Goal: Task Accomplishment & Management: Manage account settings

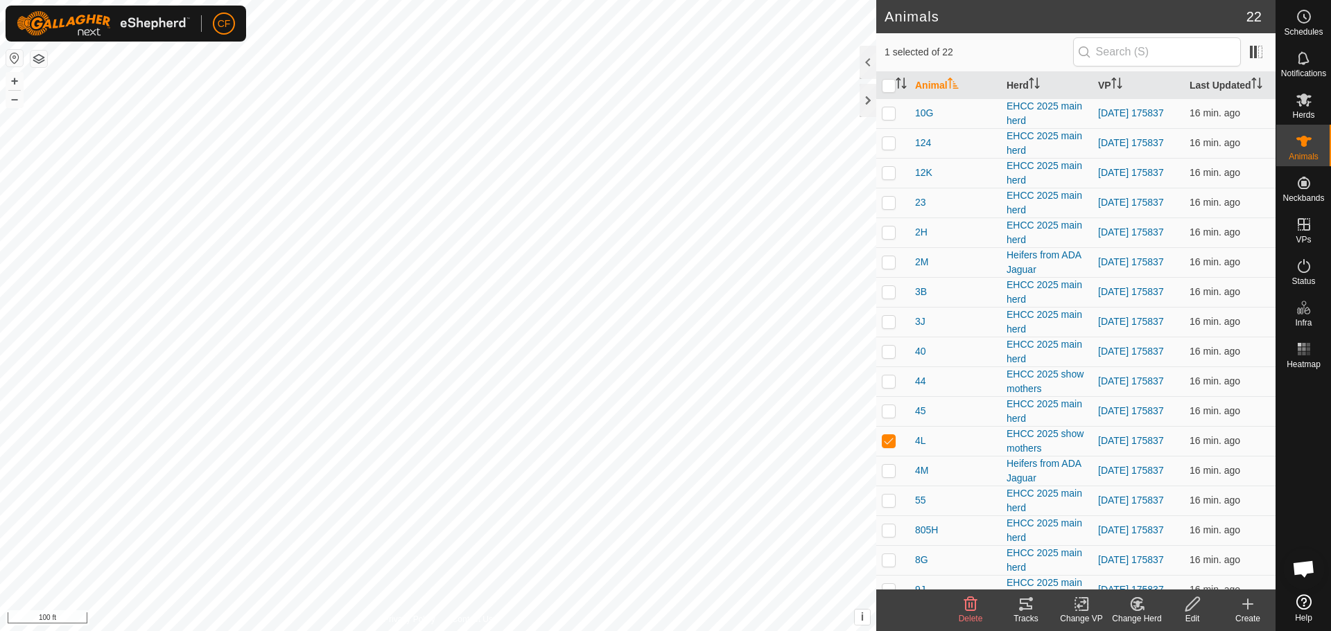
click at [1019, 602] on icon at bounding box center [1025, 604] width 12 height 11
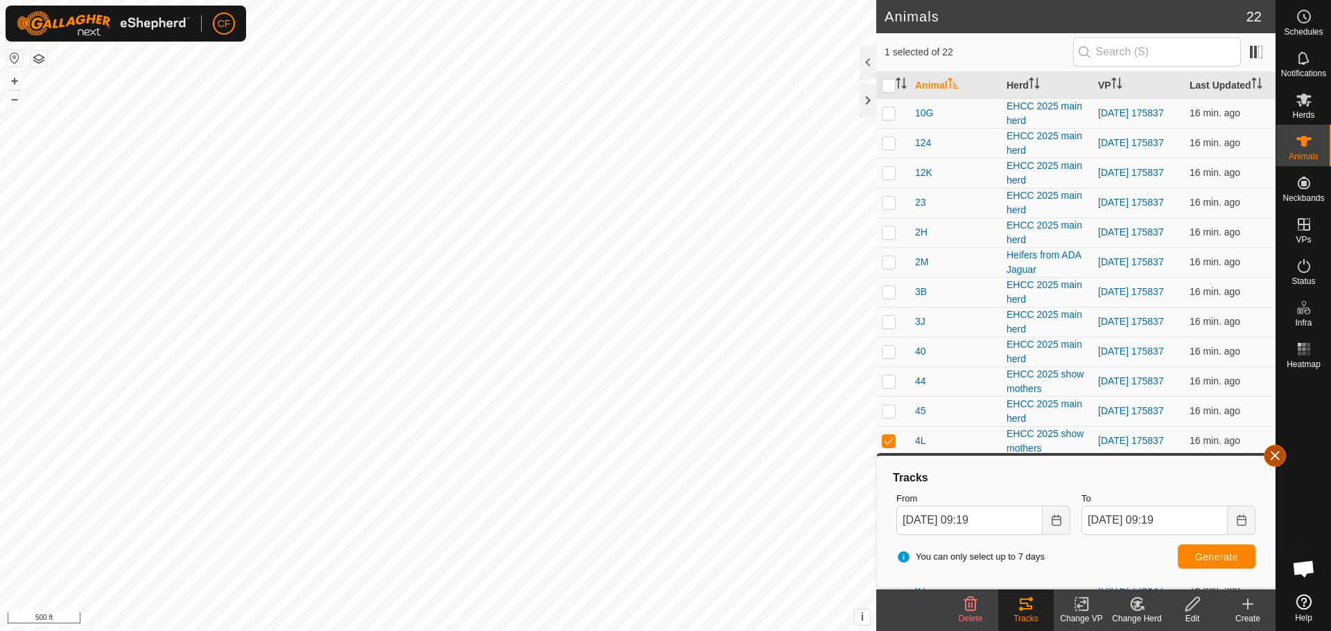
click at [1276, 457] on button "button" at bounding box center [1274, 456] width 22 height 22
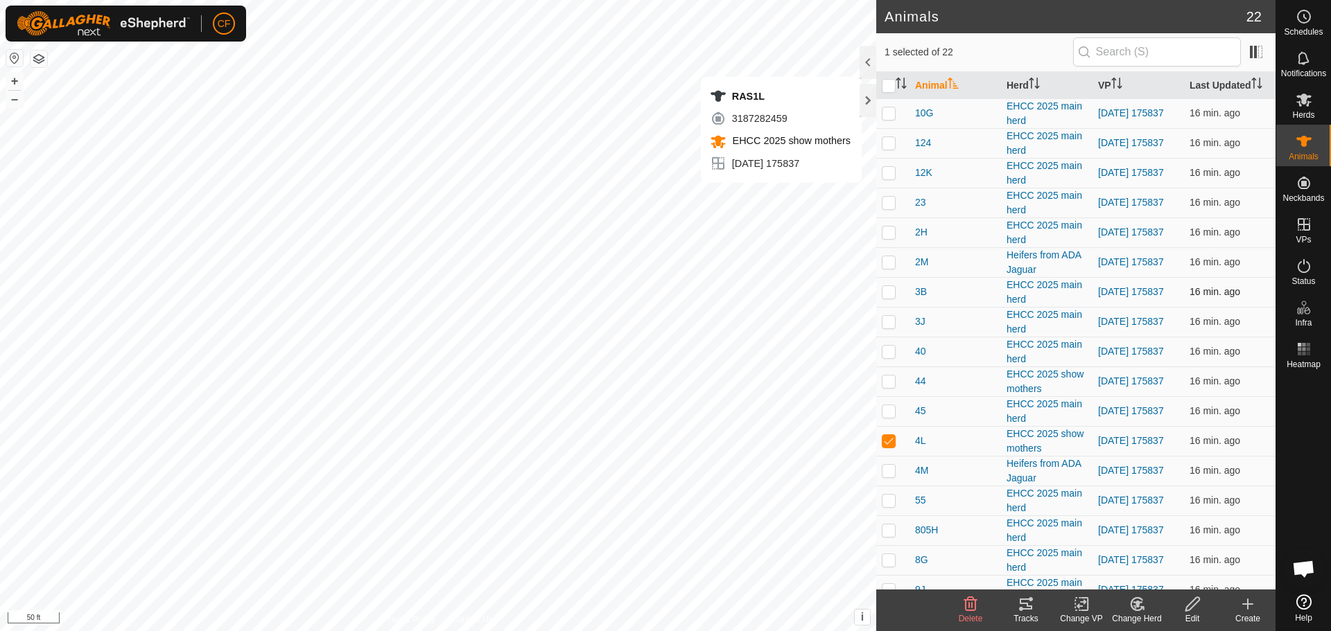
checkbox input "false"
checkbox input "true"
click at [1024, 603] on icon at bounding box center [1025, 604] width 12 height 11
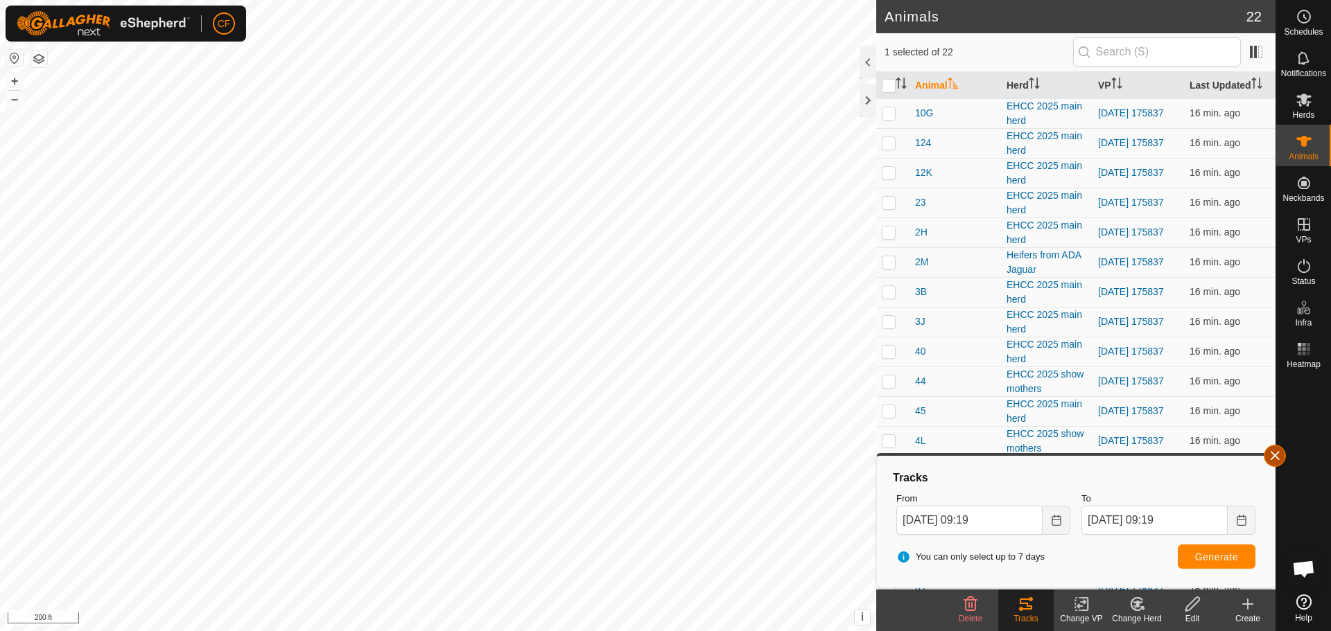
click at [1273, 457] on button "button" at bounding box center [1274, 456] width 22 height 22
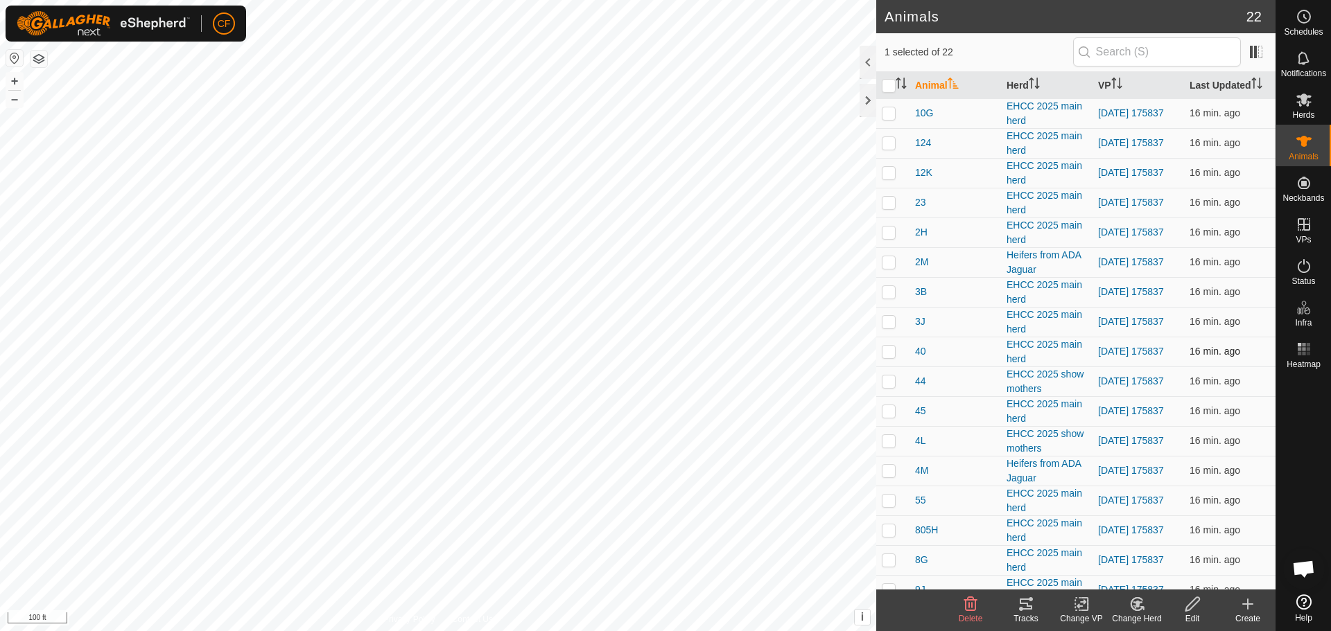
checkbox input "true"
checkbox input "false"
click at [1027, 608] on icon at bounding box center [1025, 604] width 17 height 17
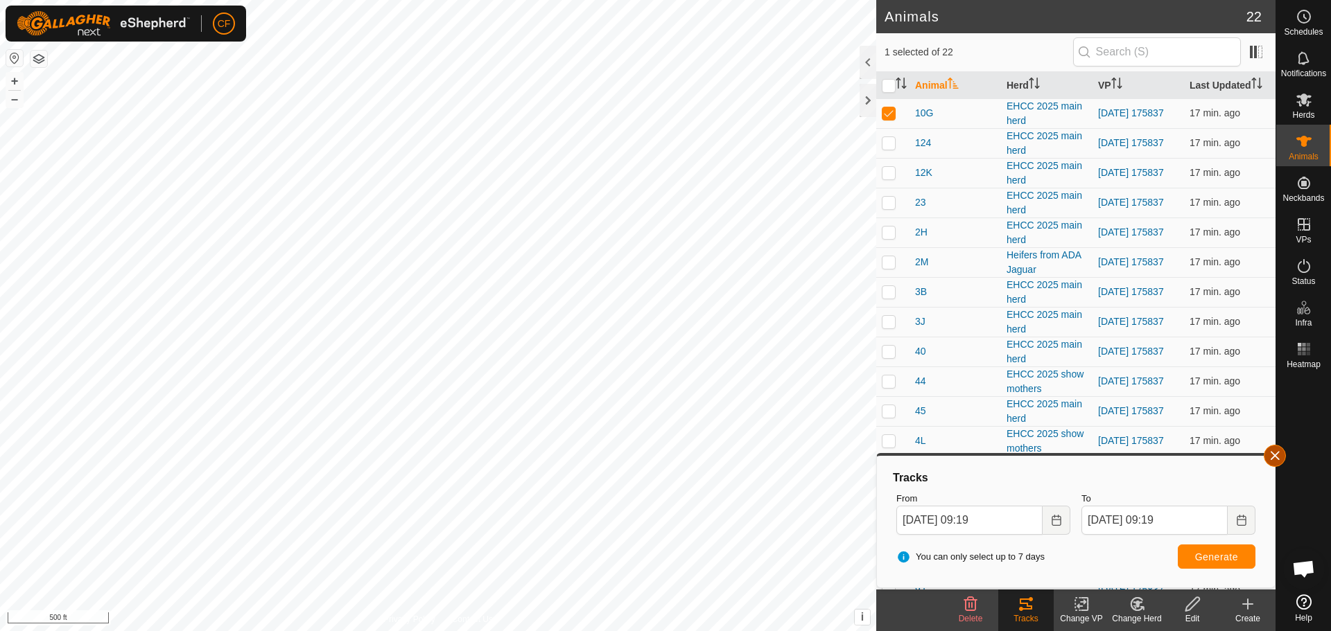
click at [1274, 453] on button "button" at bounding box center [1274, 456] width 22 height 22
